Goal: Information Seeking & Learning: Learn about a topic

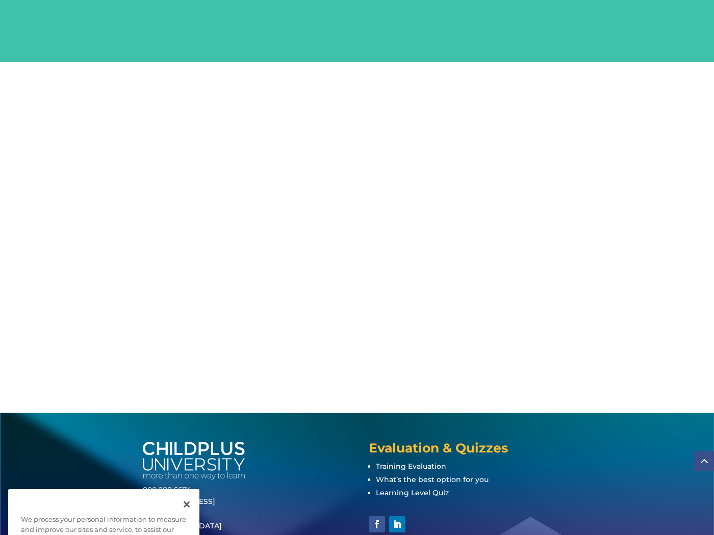
scroll to position [1178, 0]
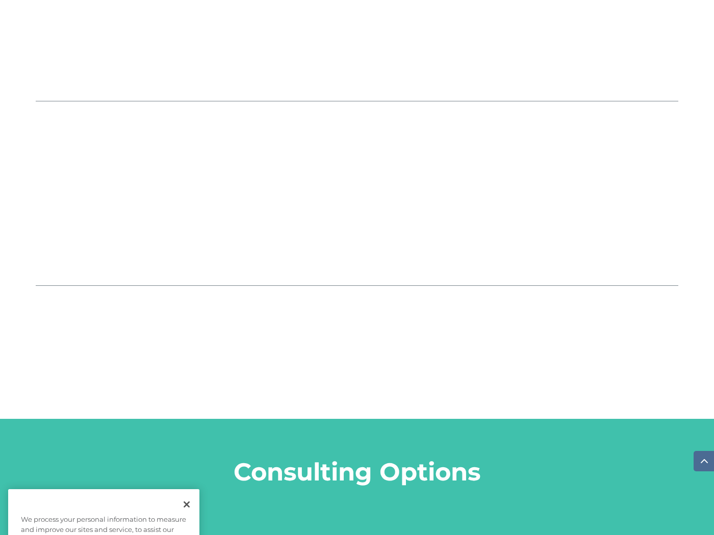
scroll to position [1178, 0]
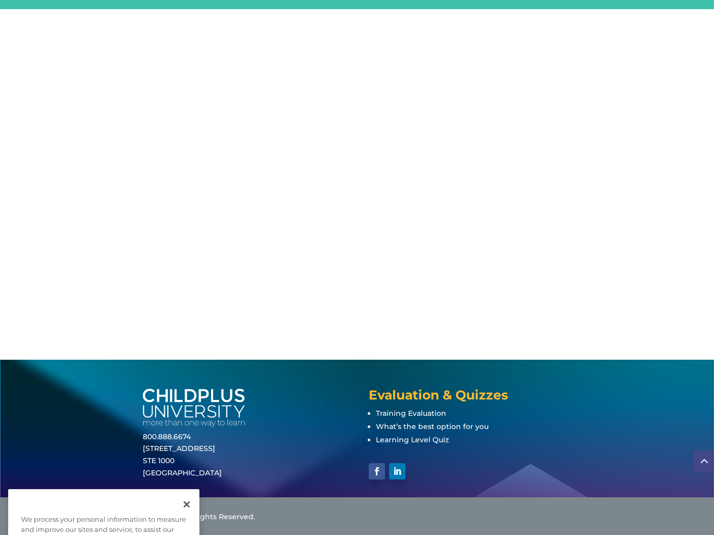
scroll to position [1178, 0]
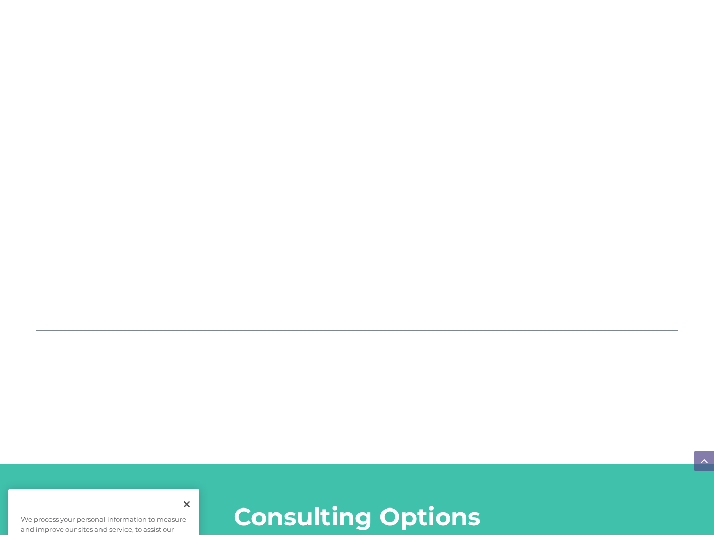
scroll to position [1178, 0]
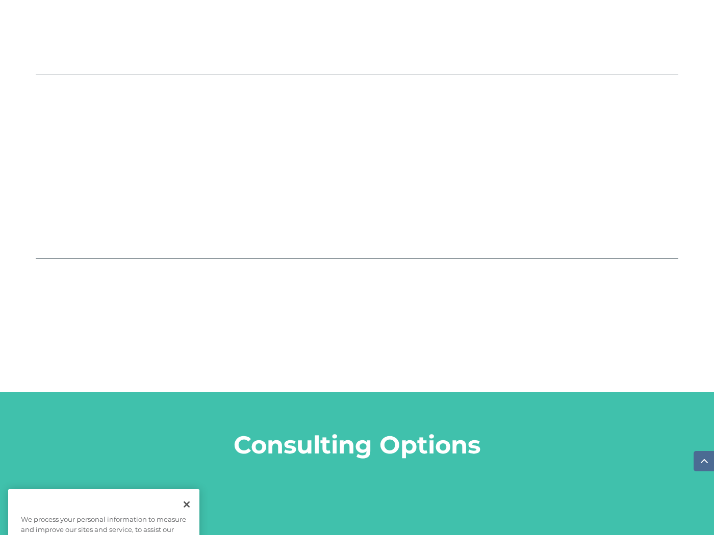
scroll to position [1178, 0]
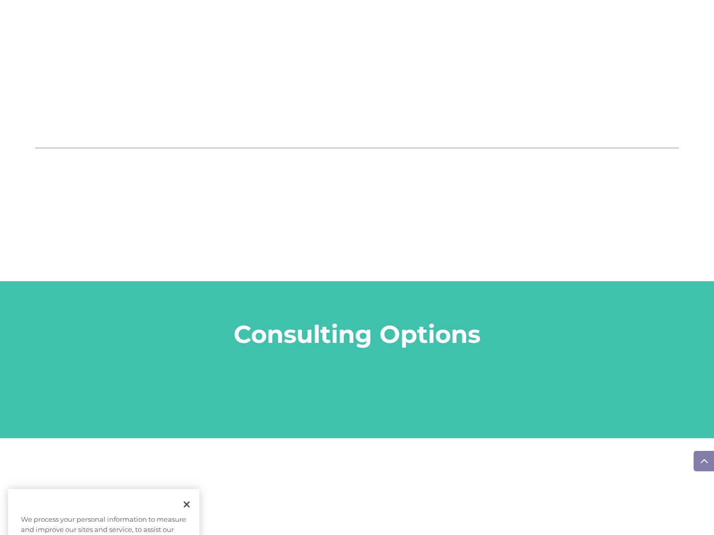
scroll to position [1178, 0]
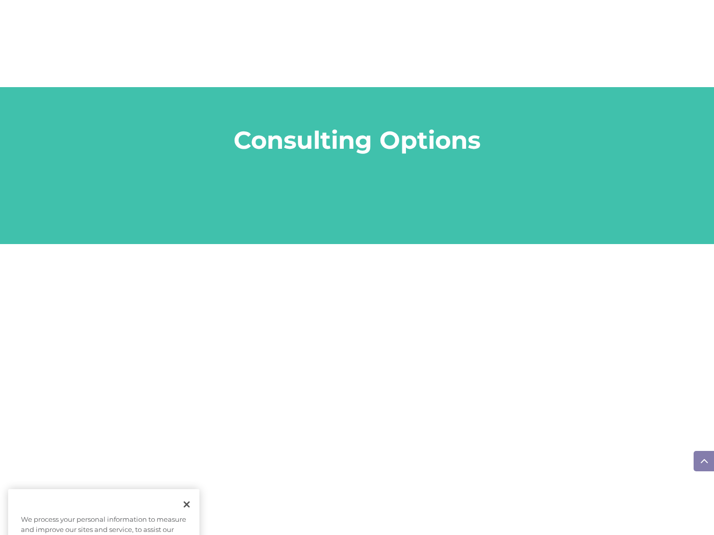
scroll to position [1178, 0]
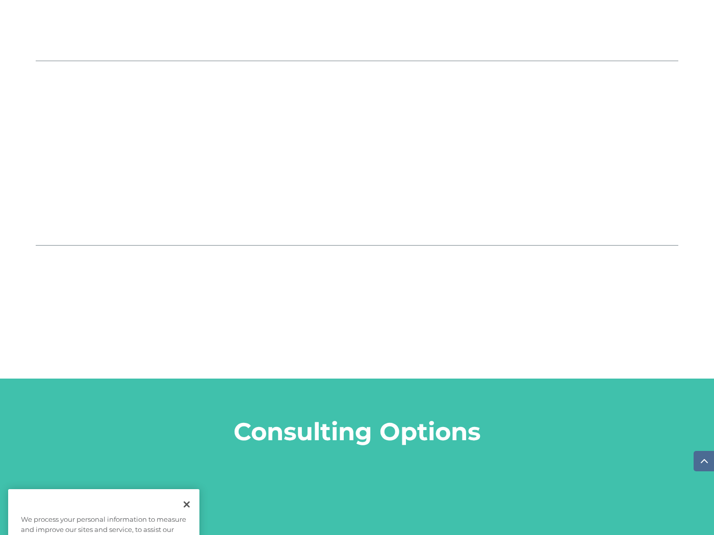
scroll to position [1178, 0]
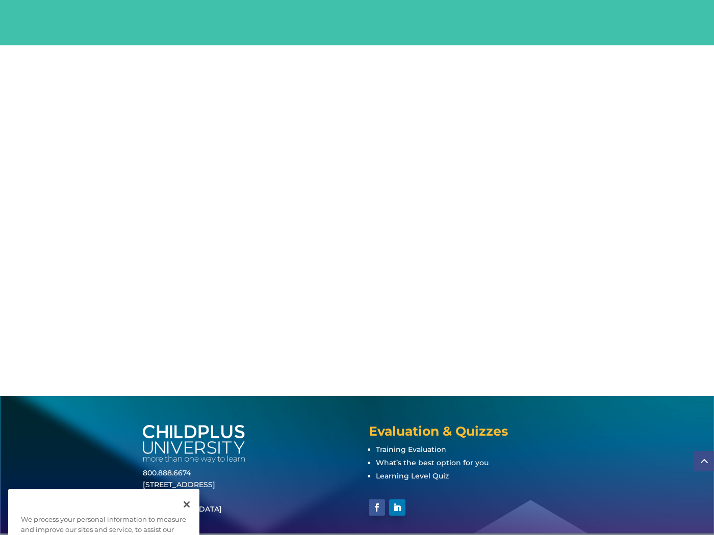
scroll to position [1178, 0]
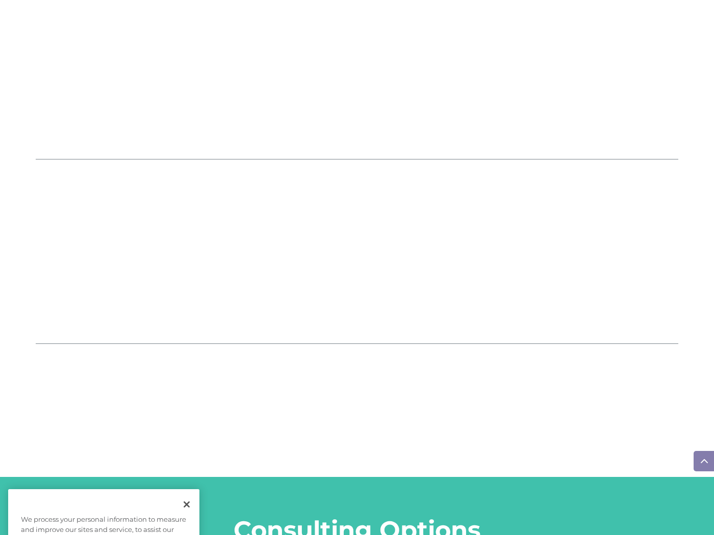
scroll to position [1178, 0]
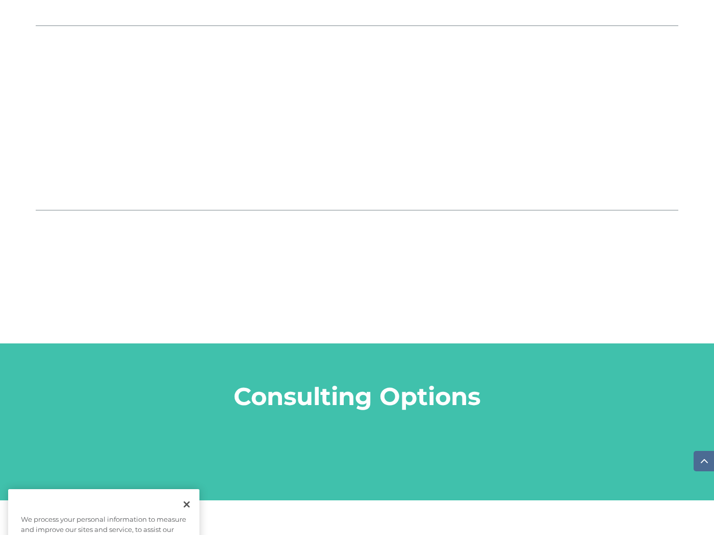
scroll to position [1178, 0]
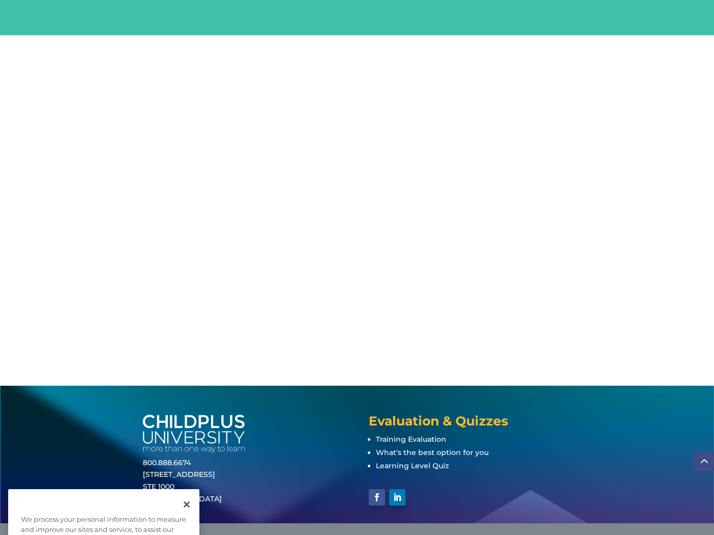
scroll to position [1178, 0]
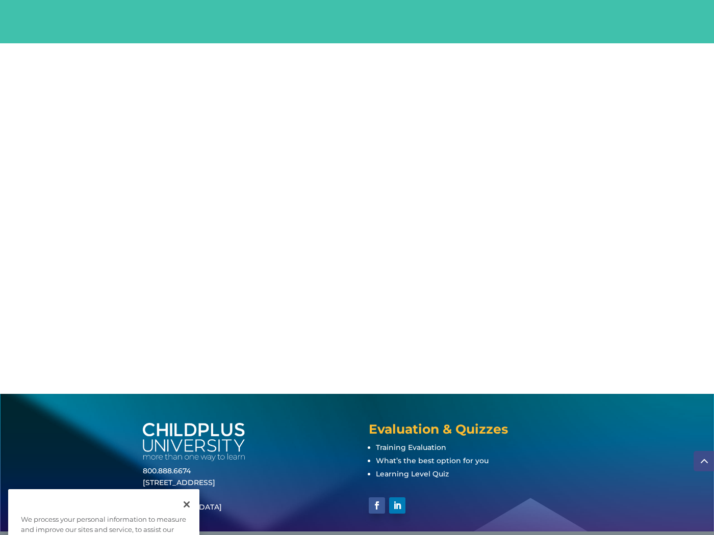
scroll to position [1178, 0]
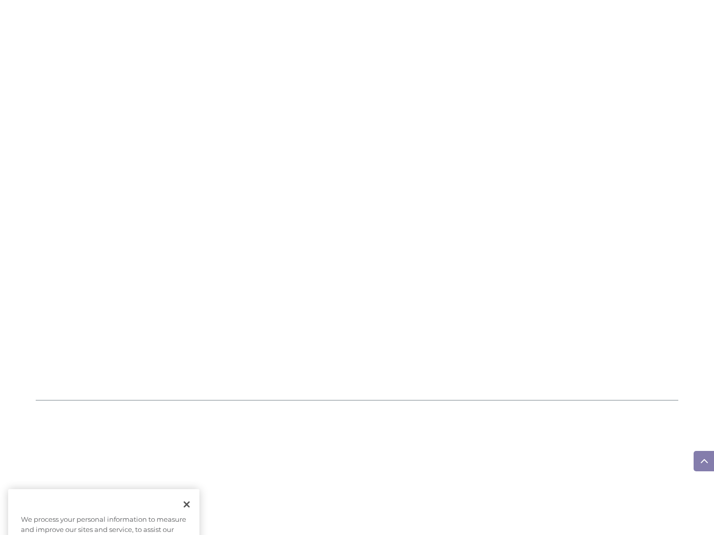
scroll to position [1178, 0]
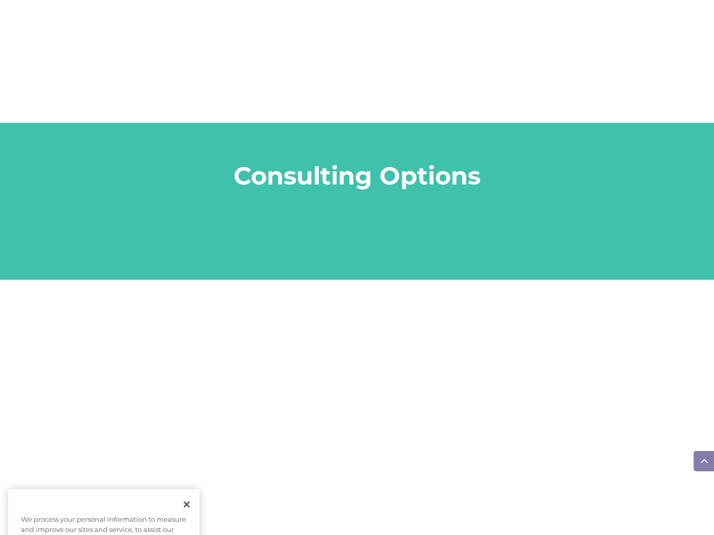
scroll to position [1178, 0]
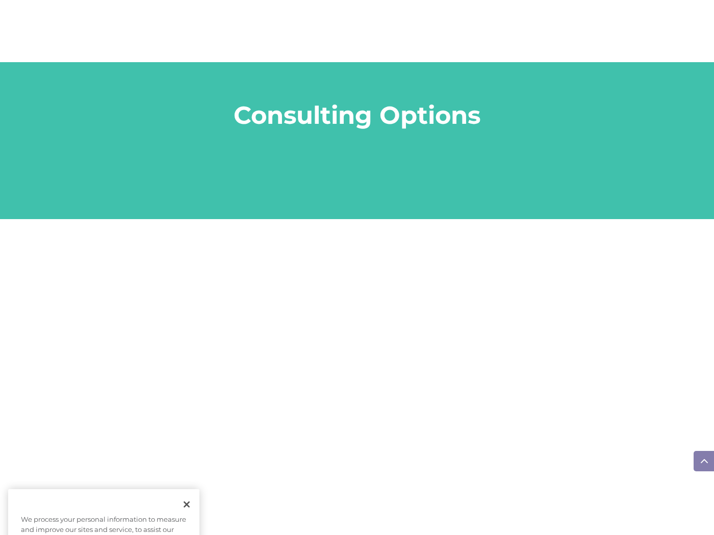
scroll to position [1178, 0]
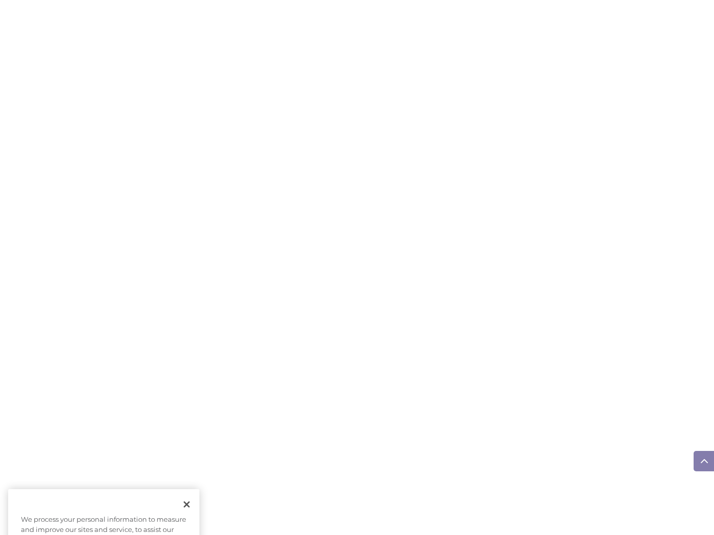
scroll to position [1939, 0]
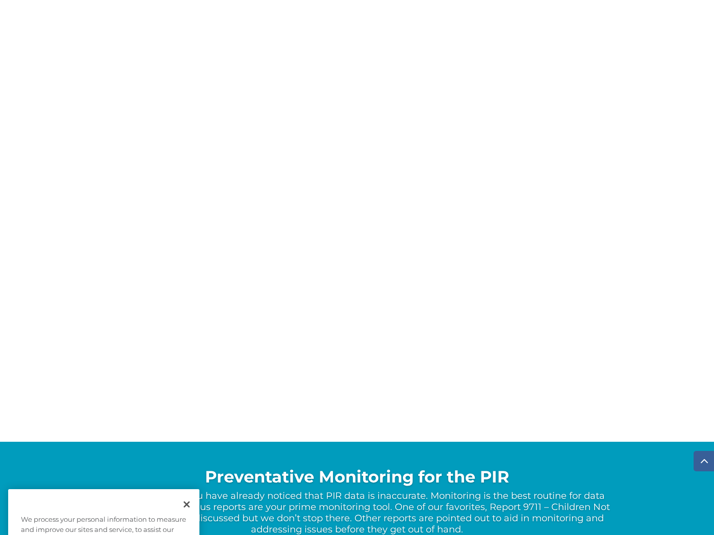
scroll to position [1939, 0]
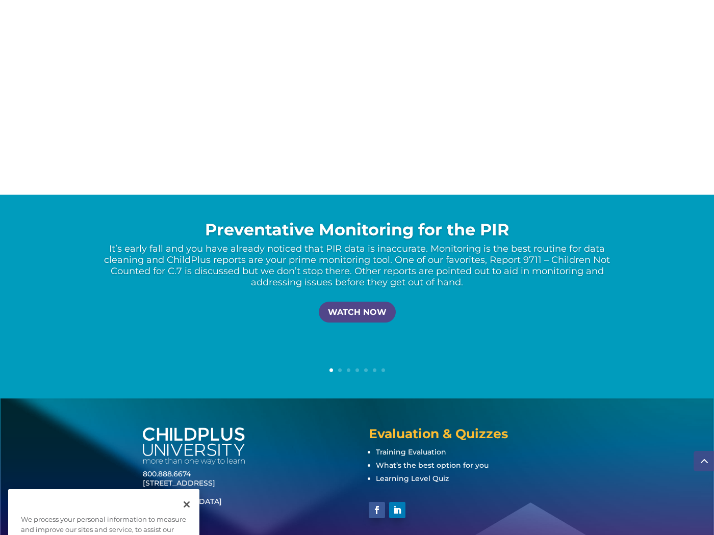
scroll to position [1939, 0]
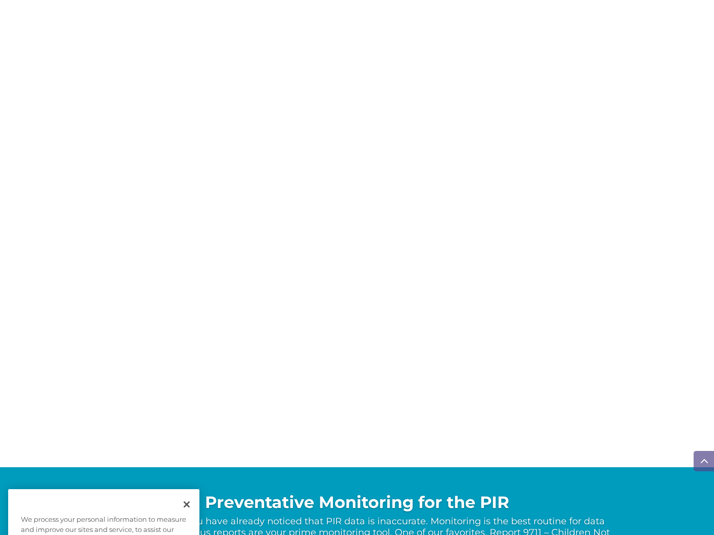
scroll to position [1939, 0]
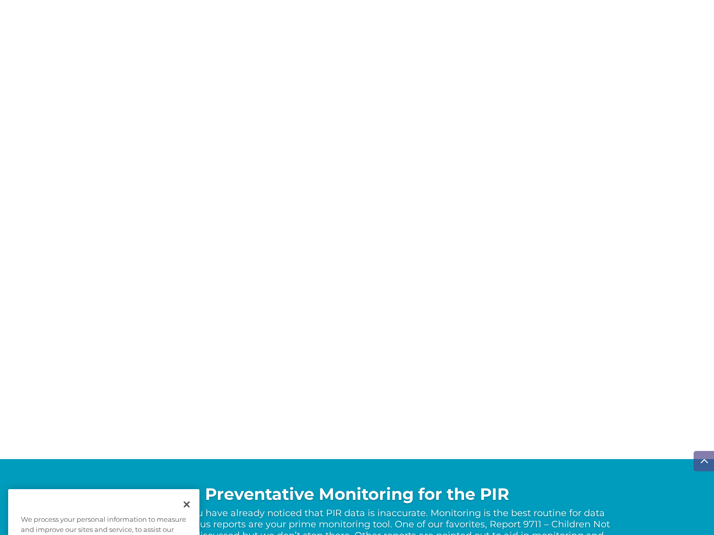
scroll to position [1939, 0]
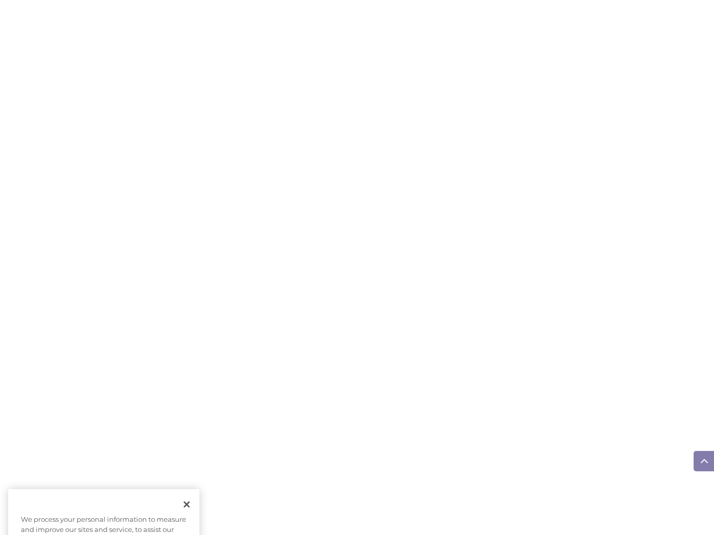
scroll to position [1939, 0]
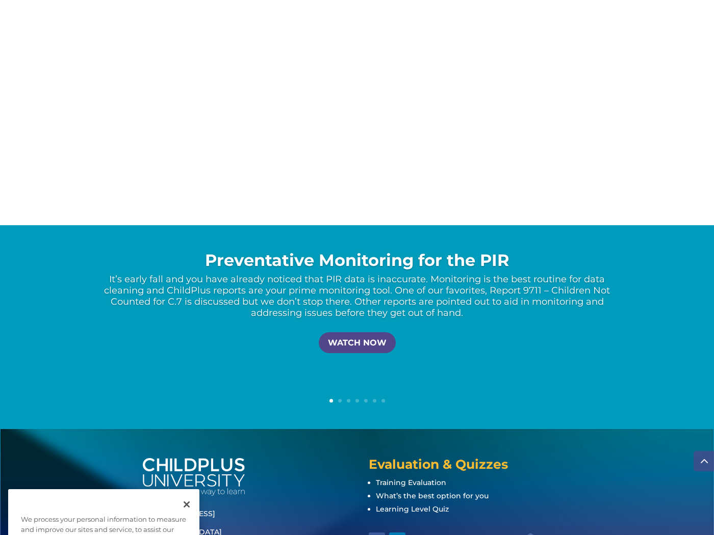
scroll to position [1939, 0]
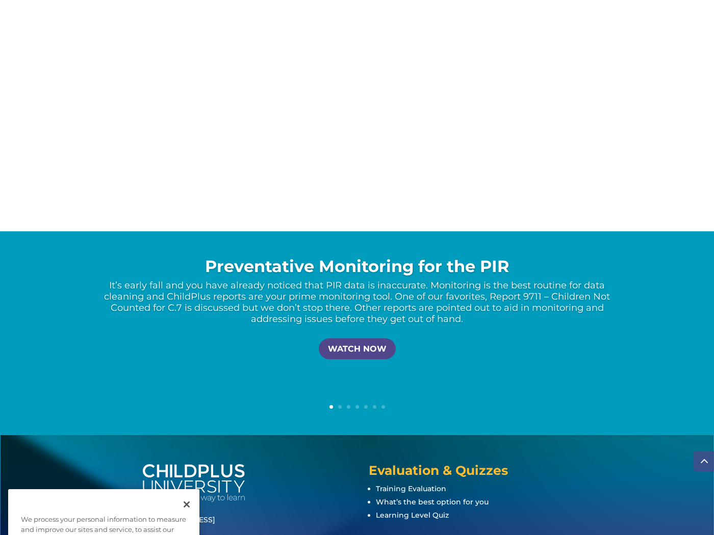
scroll to position [1939, 0]
